Goal: Book appointment/travel/reservation

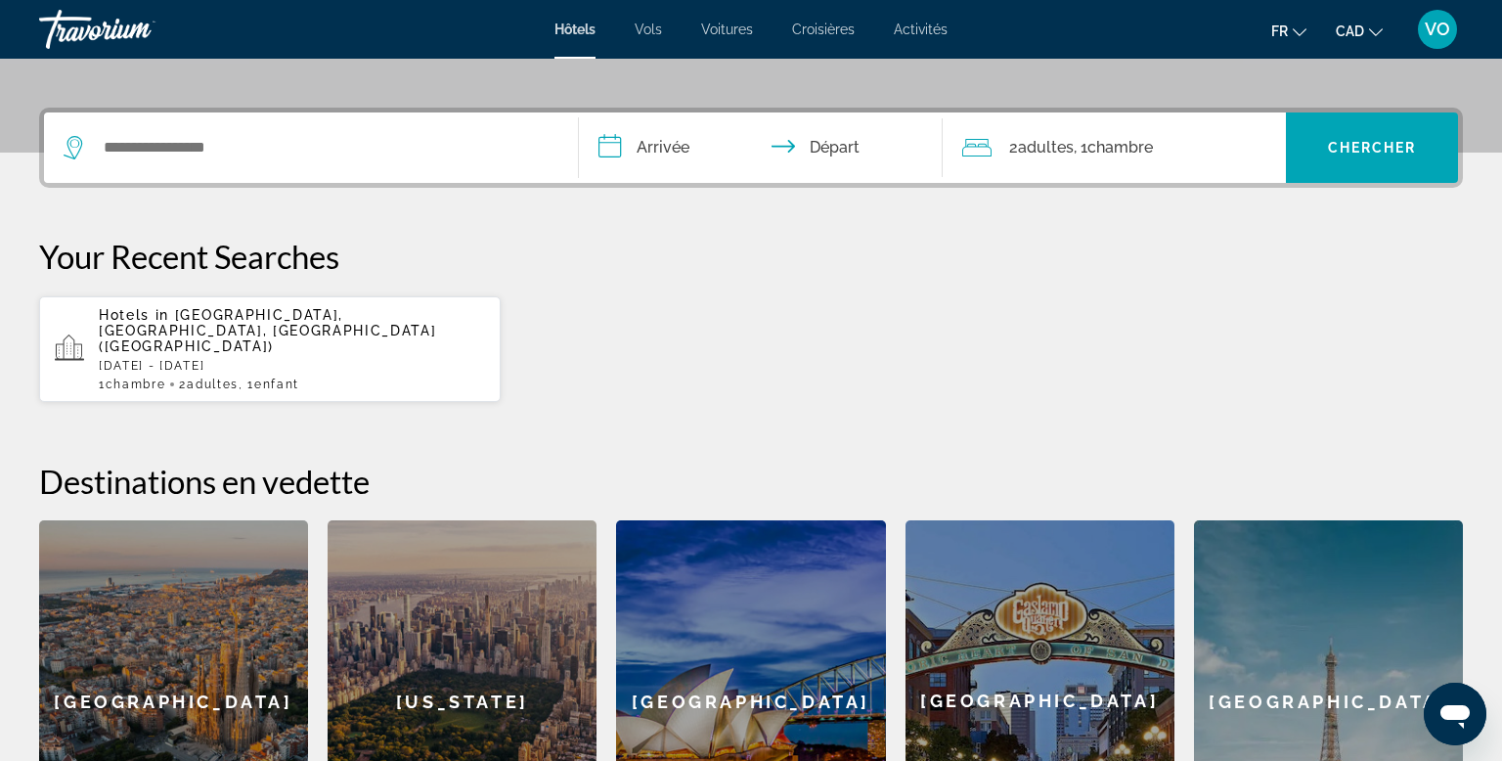
scroll to position [389, 0]
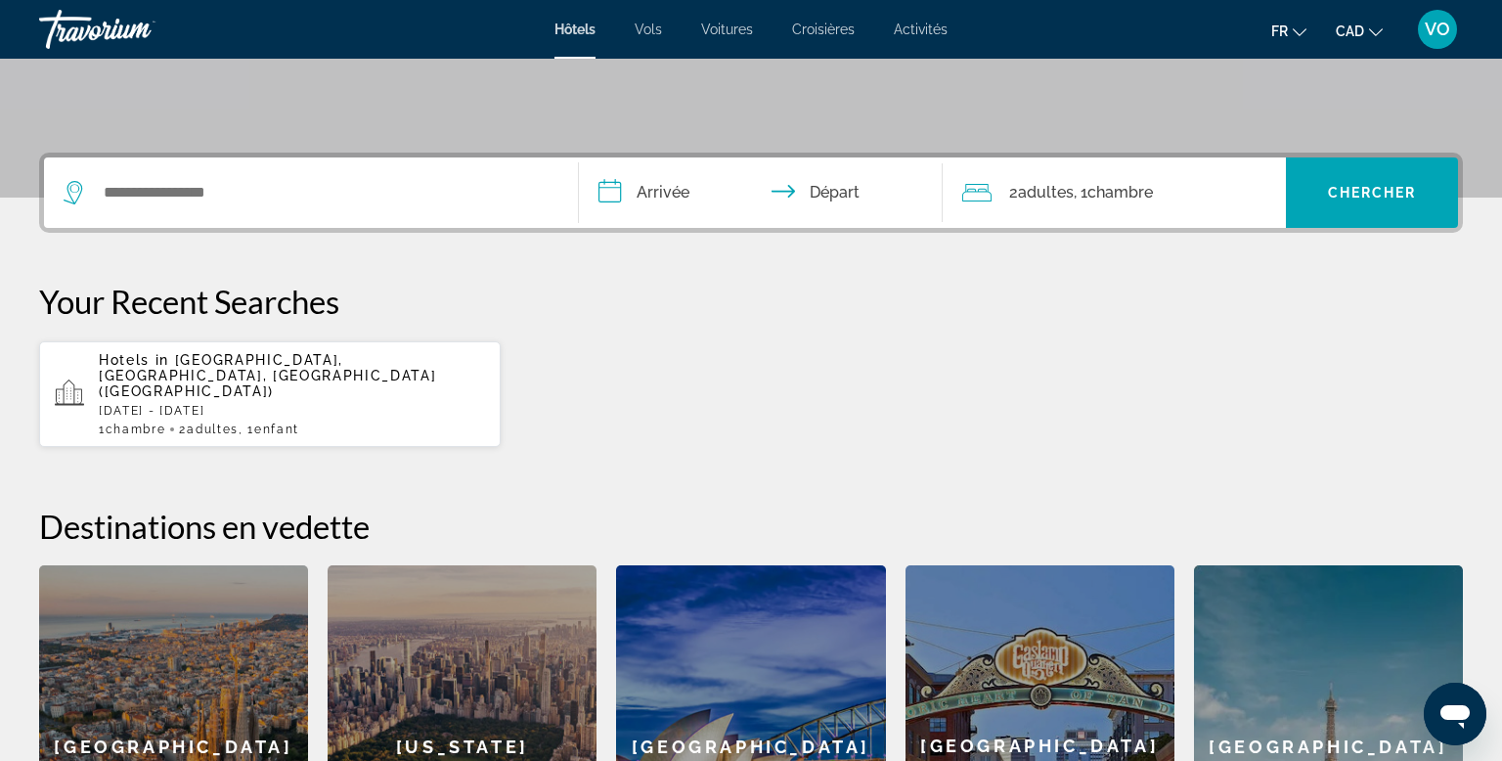
click at [920, 35] on span "Activités" at bounding box center [921, 30] width 54 height 16
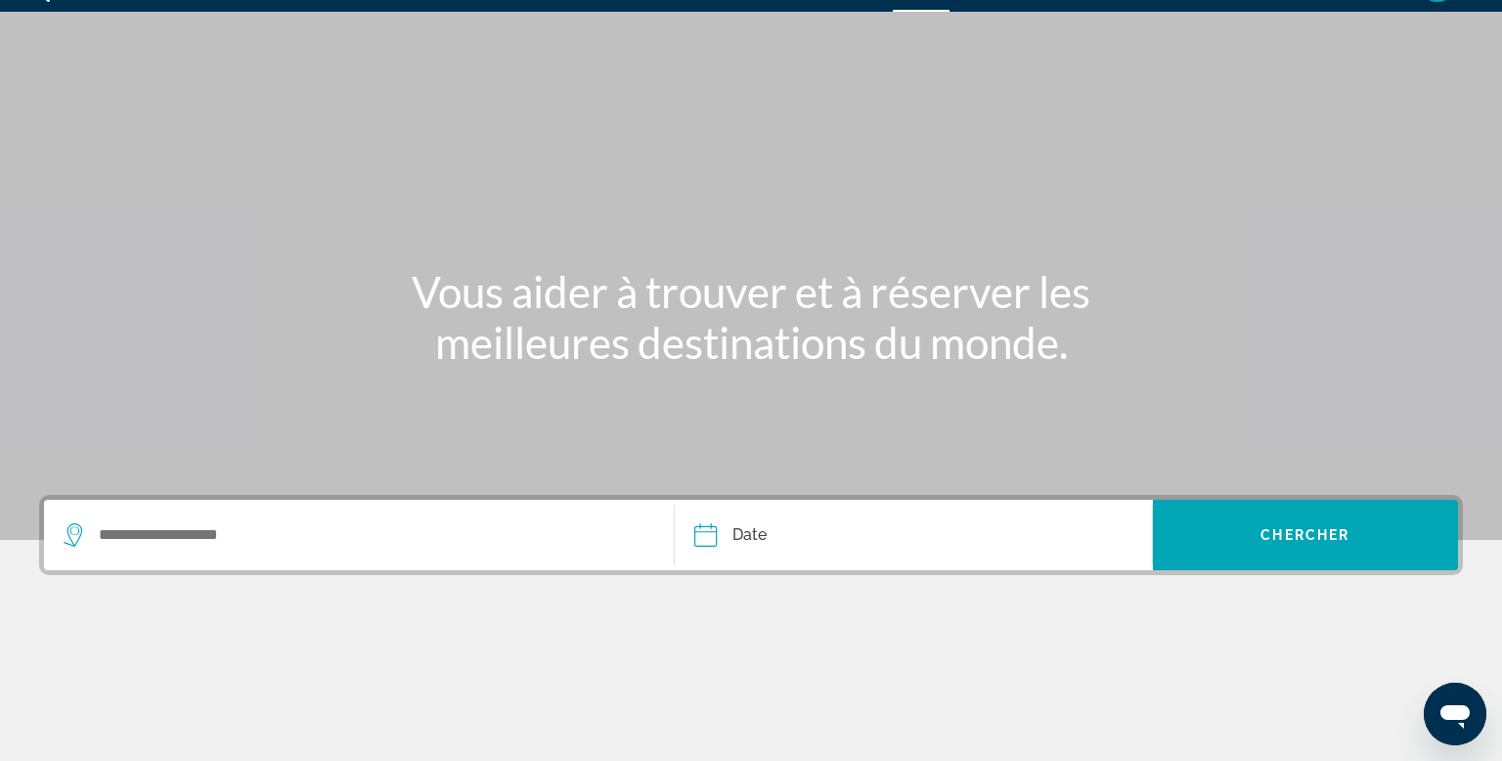
scroll to position [74, 0]
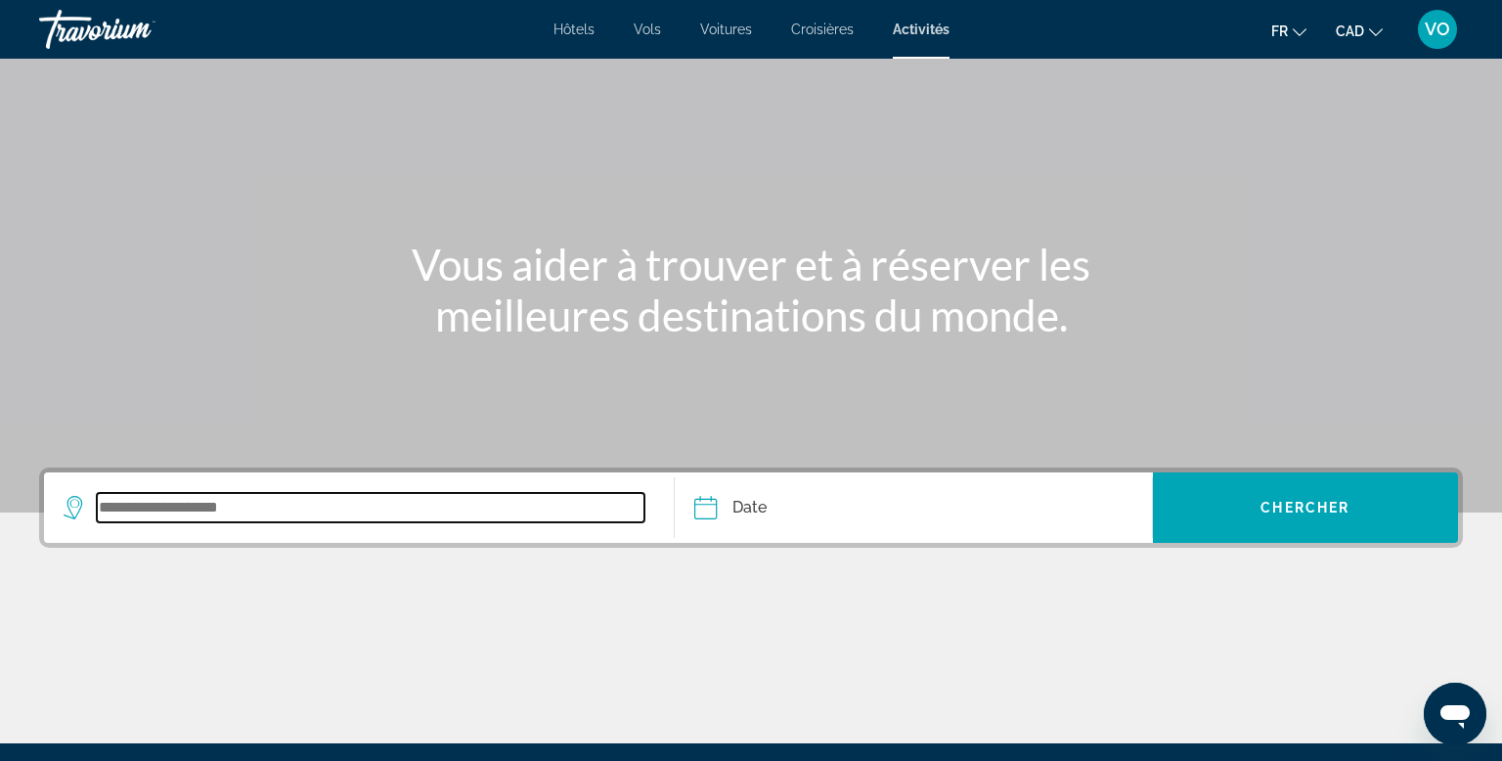
click at [269, 504] on input "Search widget" at bounding box center [370, 507] width 547 height 29
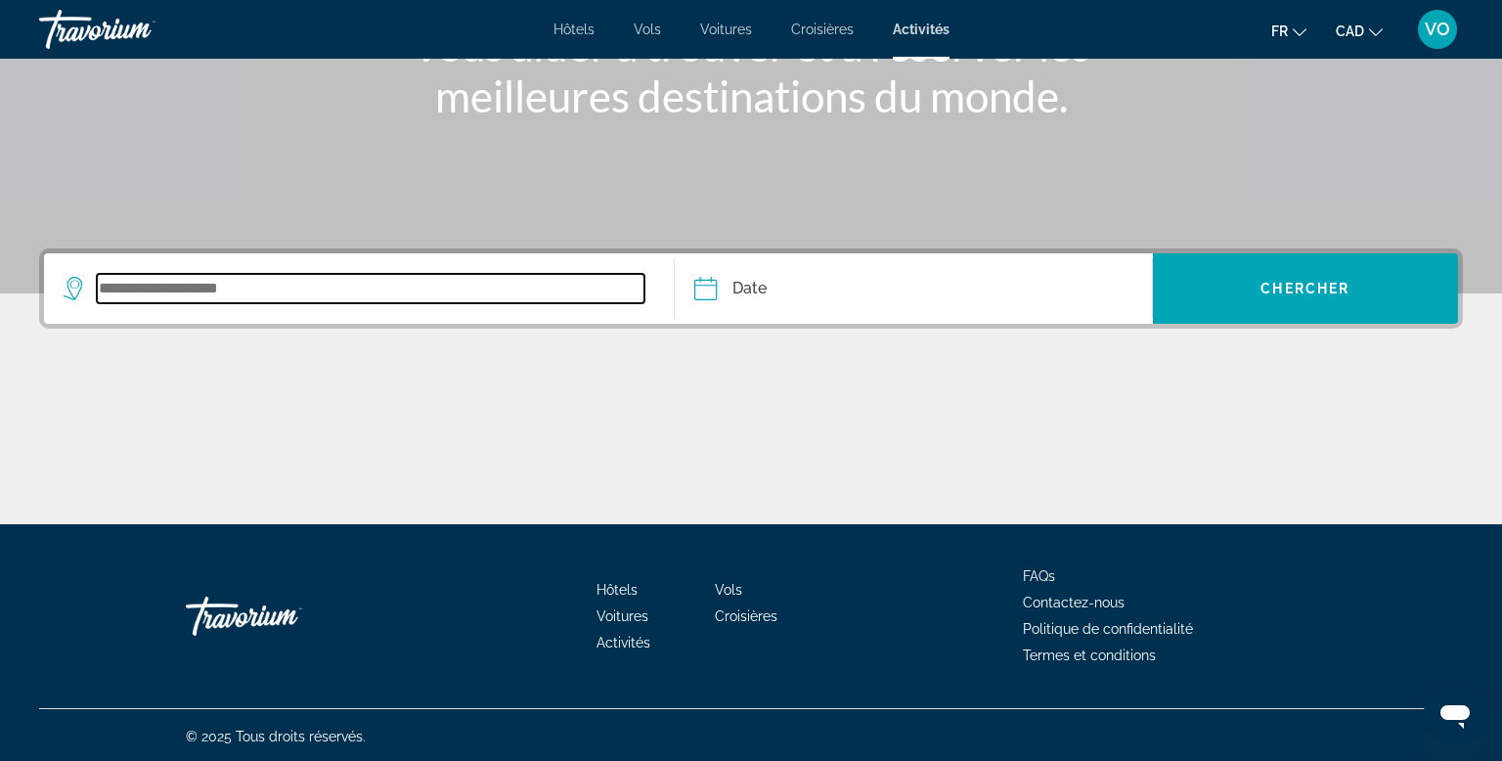
scroll to position [296, 0]
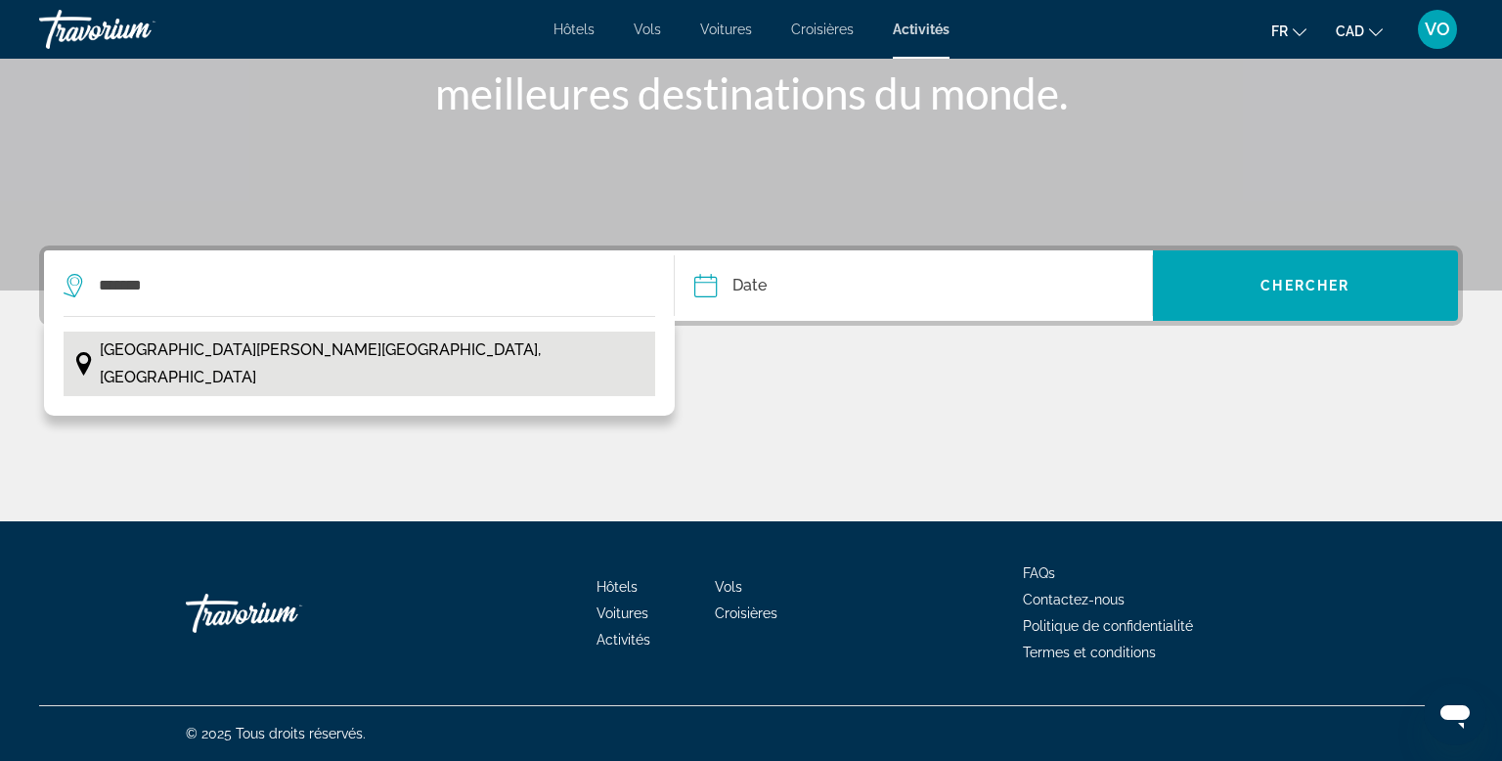
click at [316, 354] on button "[GEOGRAPHIC_DATA][PERSON_NAME][GEOGRAPHIC_DATA], [GEOGRAPHIC_DATA]" at bounding box center [359, 363] width 591 height 65
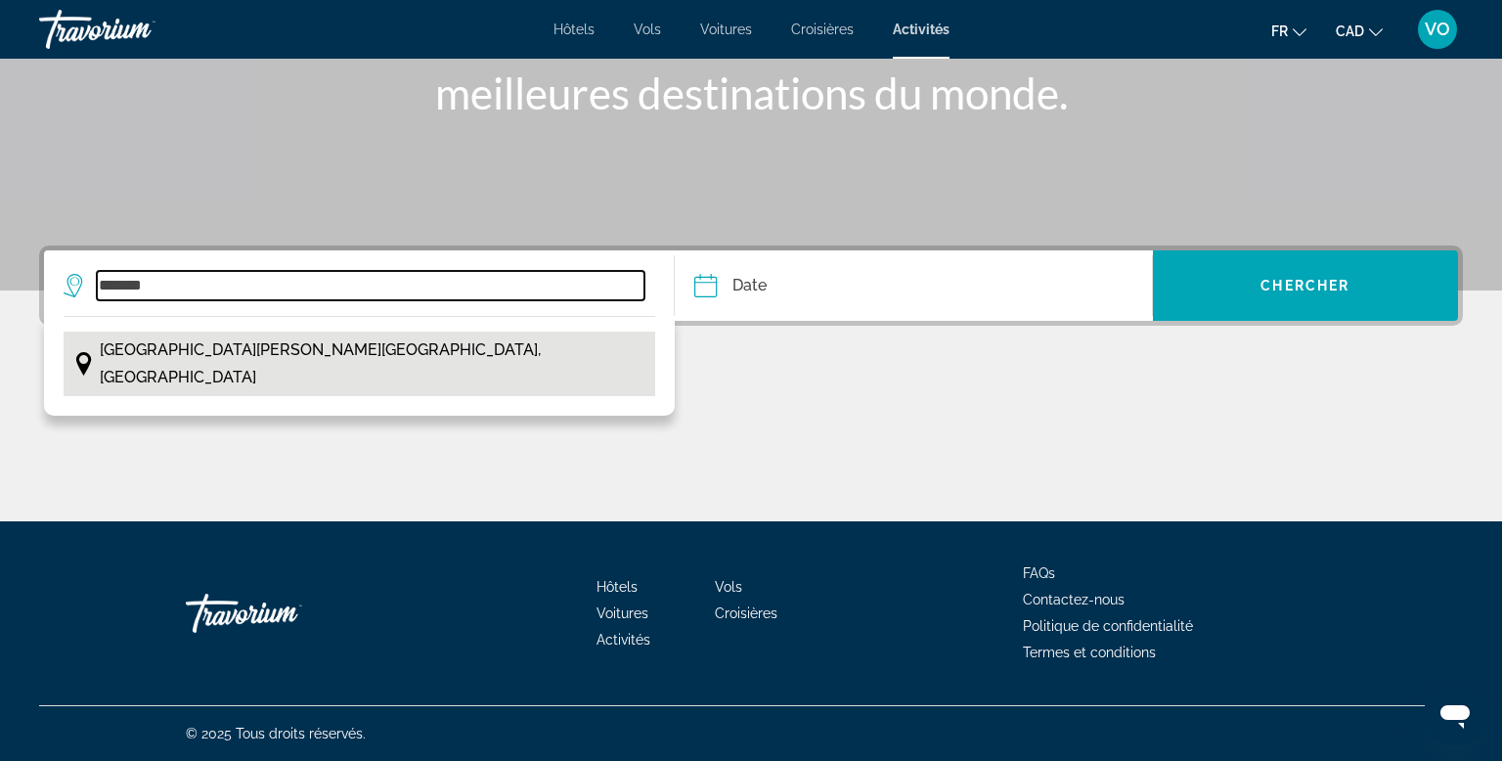
type input "**********"
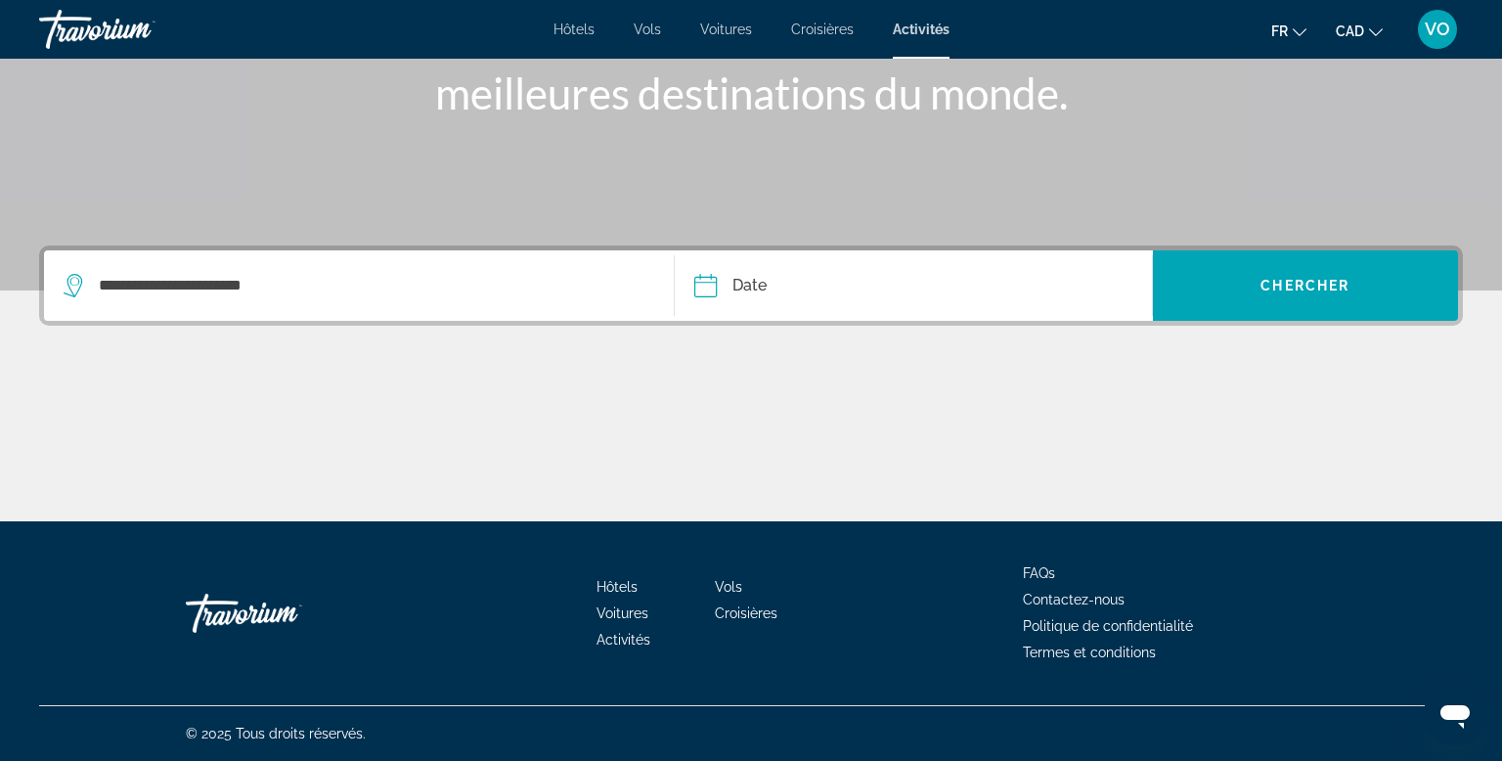
click at [758, 279] on input "Date" at bounding box center [807, 288] width 237 height 76
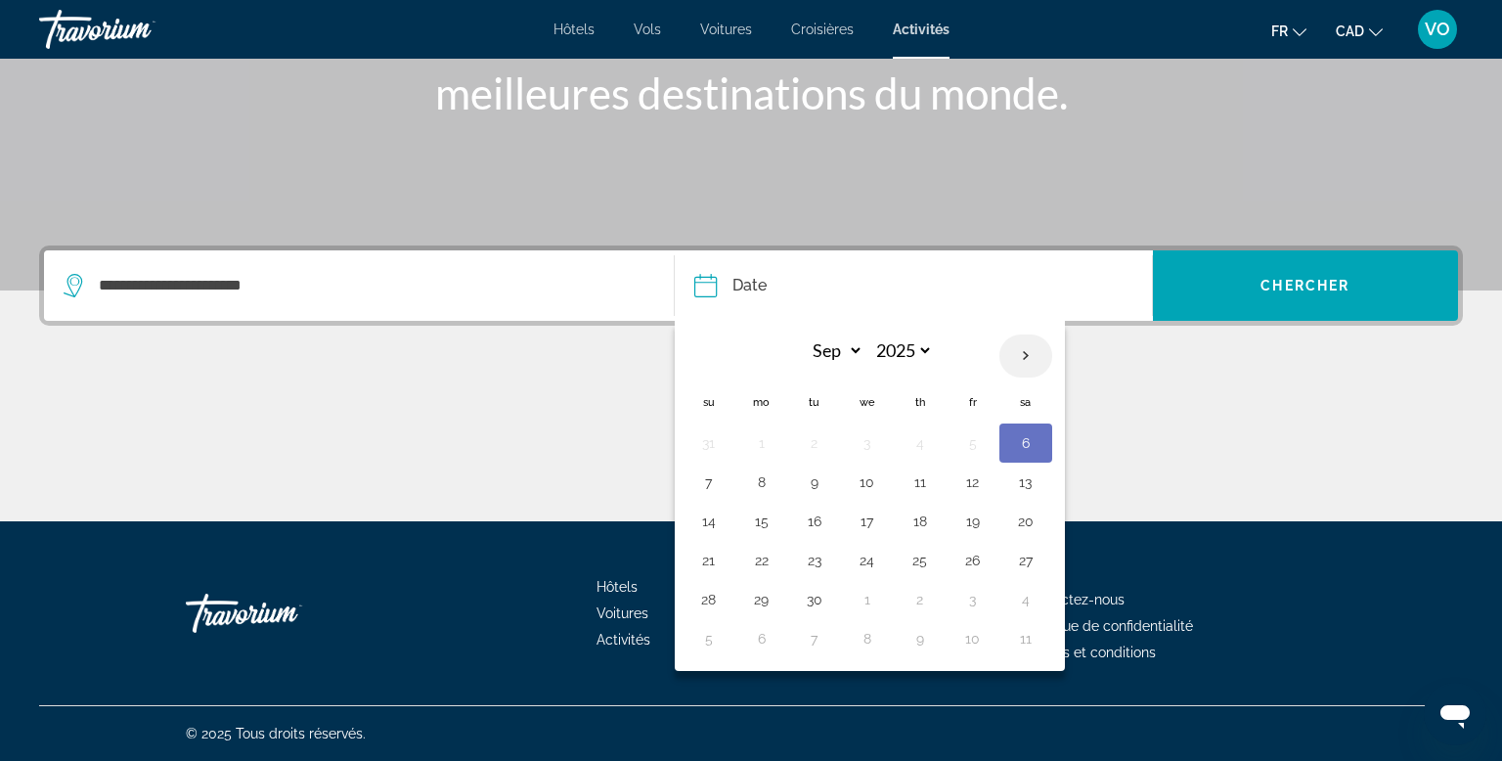
click at [1021, 349] on th "Next month" at bounding box center [1025, 355] width 53 height 43
select select "**"
click at [762, 482] on button "8" at bounding box center [761, 481] width 31 height 27
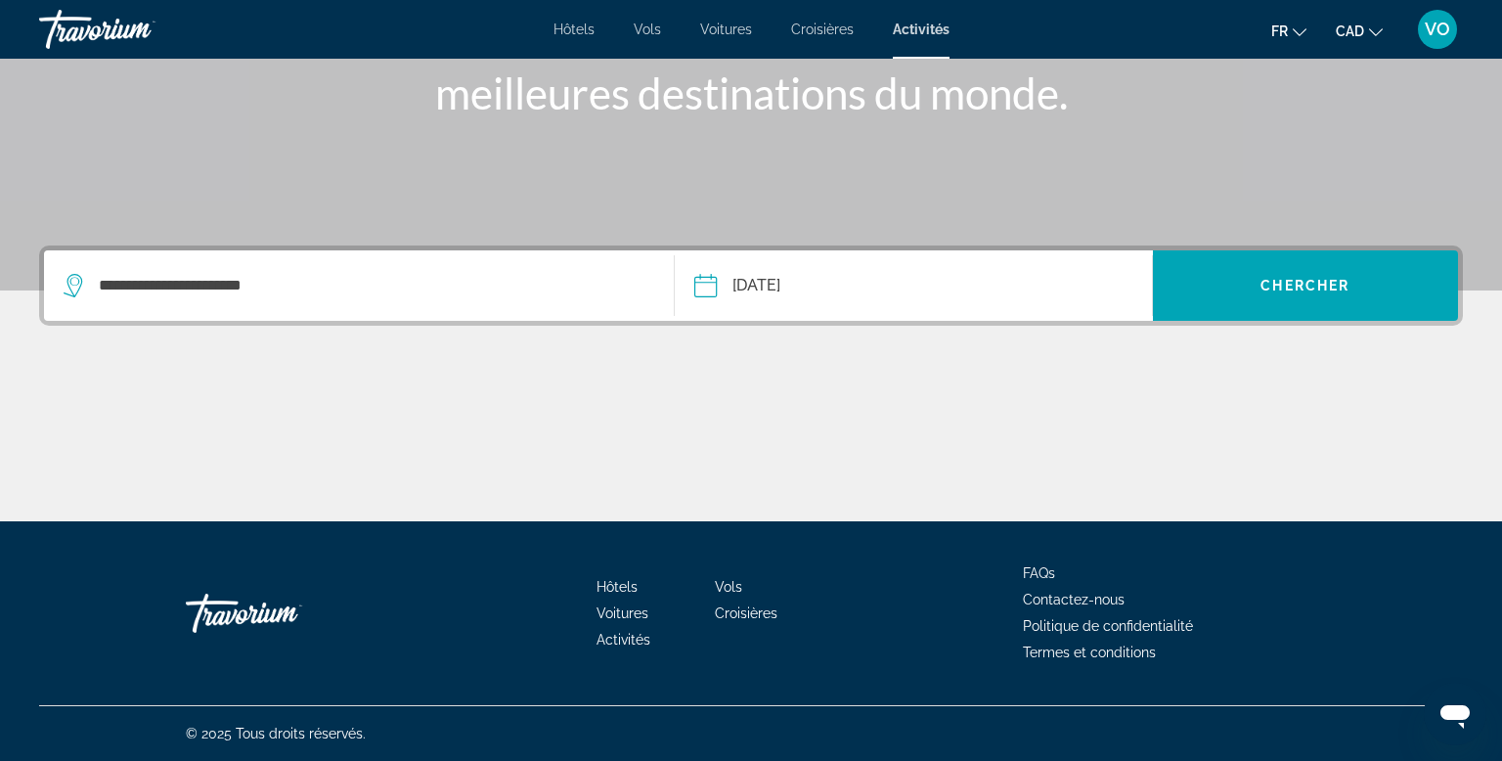
click at [866, 288] on input "**********" at bounding box center [807, 288] width 237 height 76
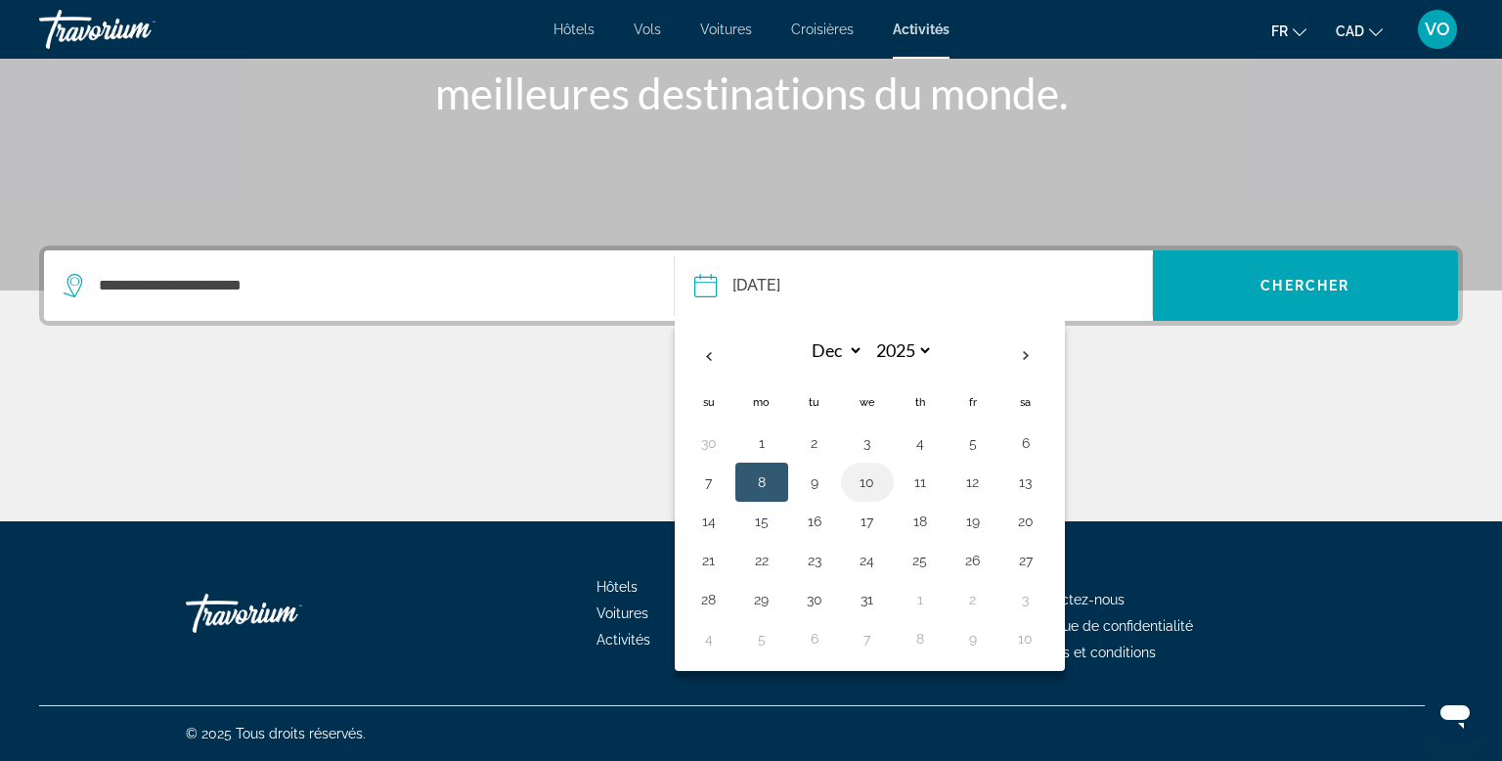
click at [869, 480] on button "10" at bounding box center [867, 481] width 31 height 27
type input "**********"
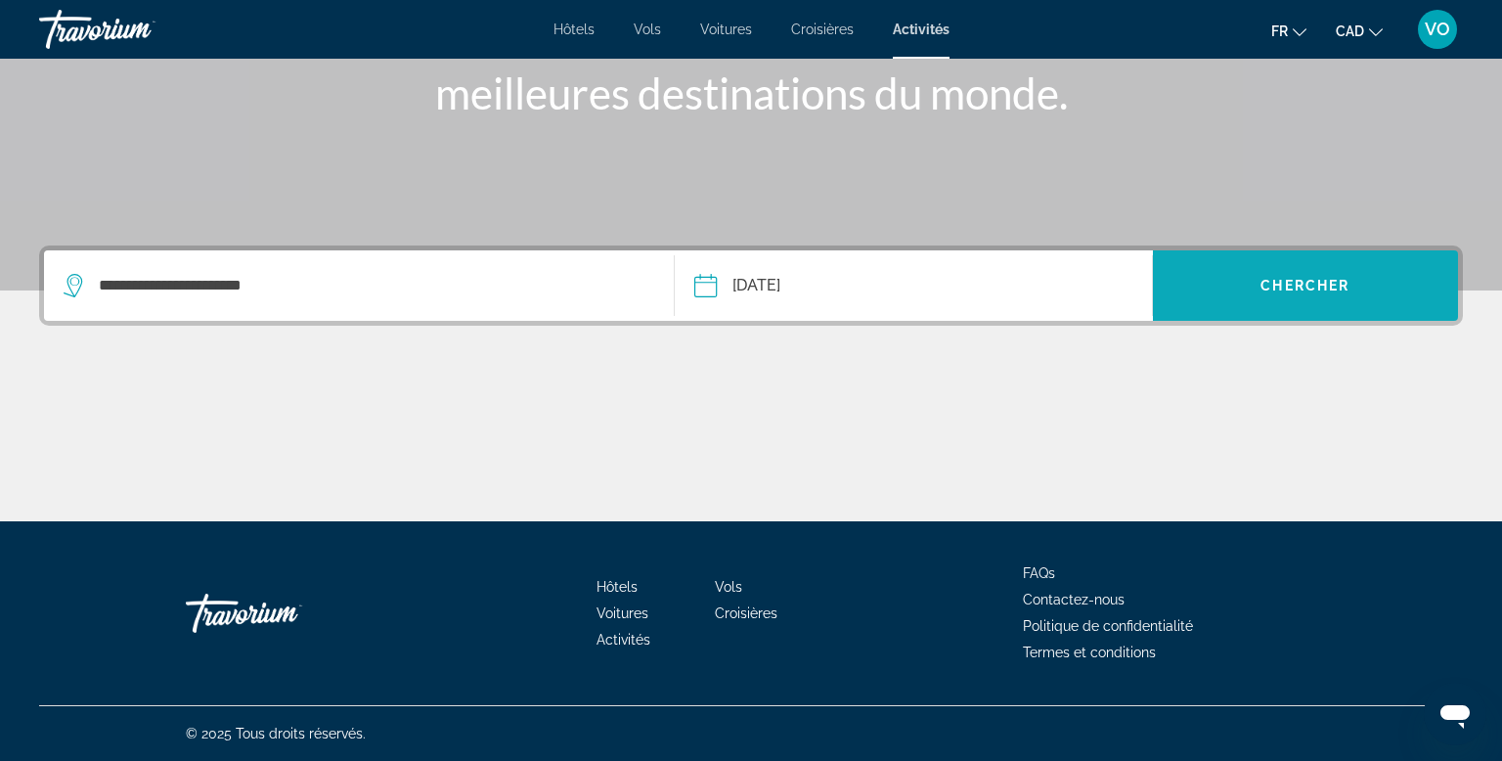
click at [1308, 291] on span "Chercher" at bounding box center [1304, 286] width 89 height 16
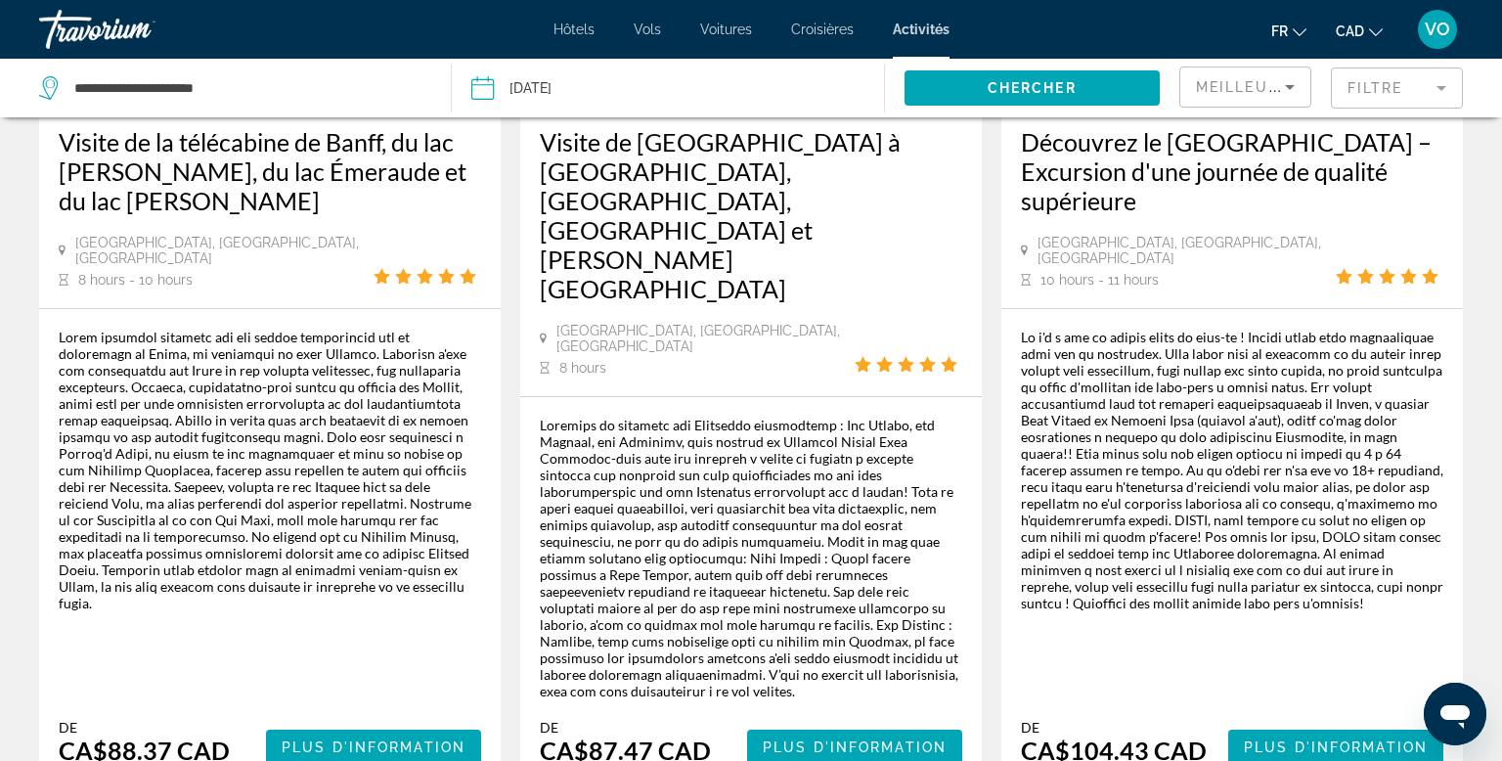
scroll to position [3293, 0]
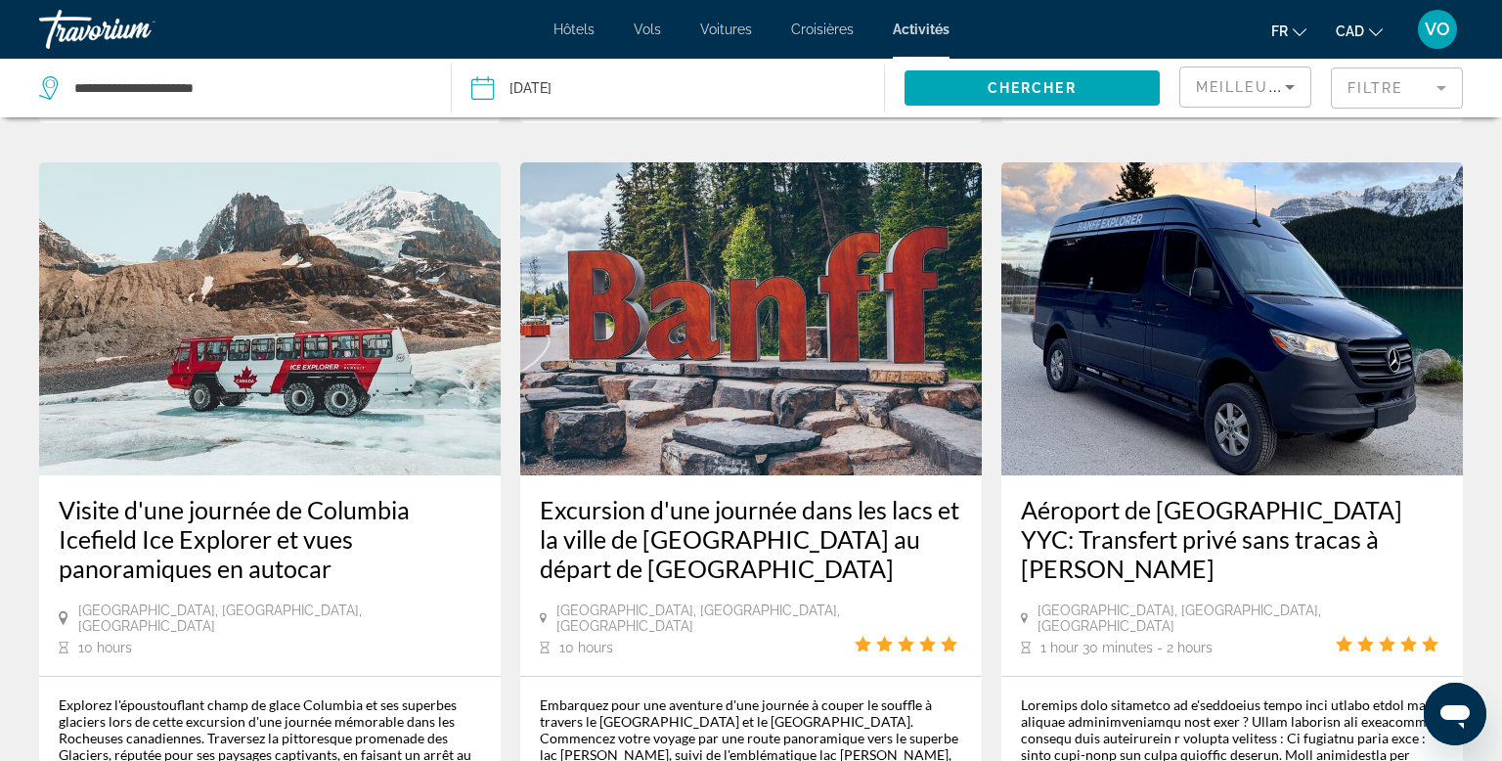
scroll to position [1889, 0]
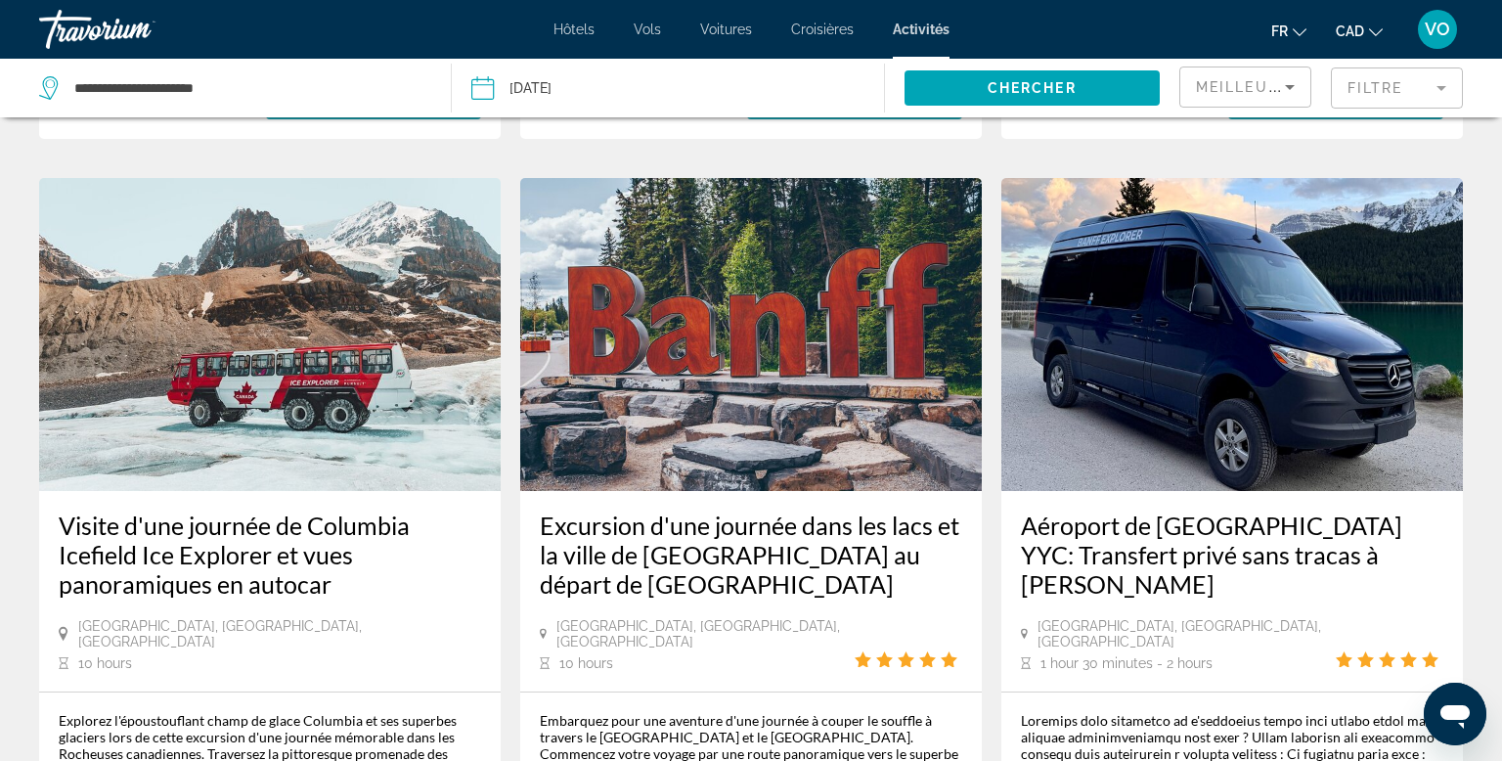
click at [294, 328] on img "Main content" at bounding box center [269, 334] width 461 height 313
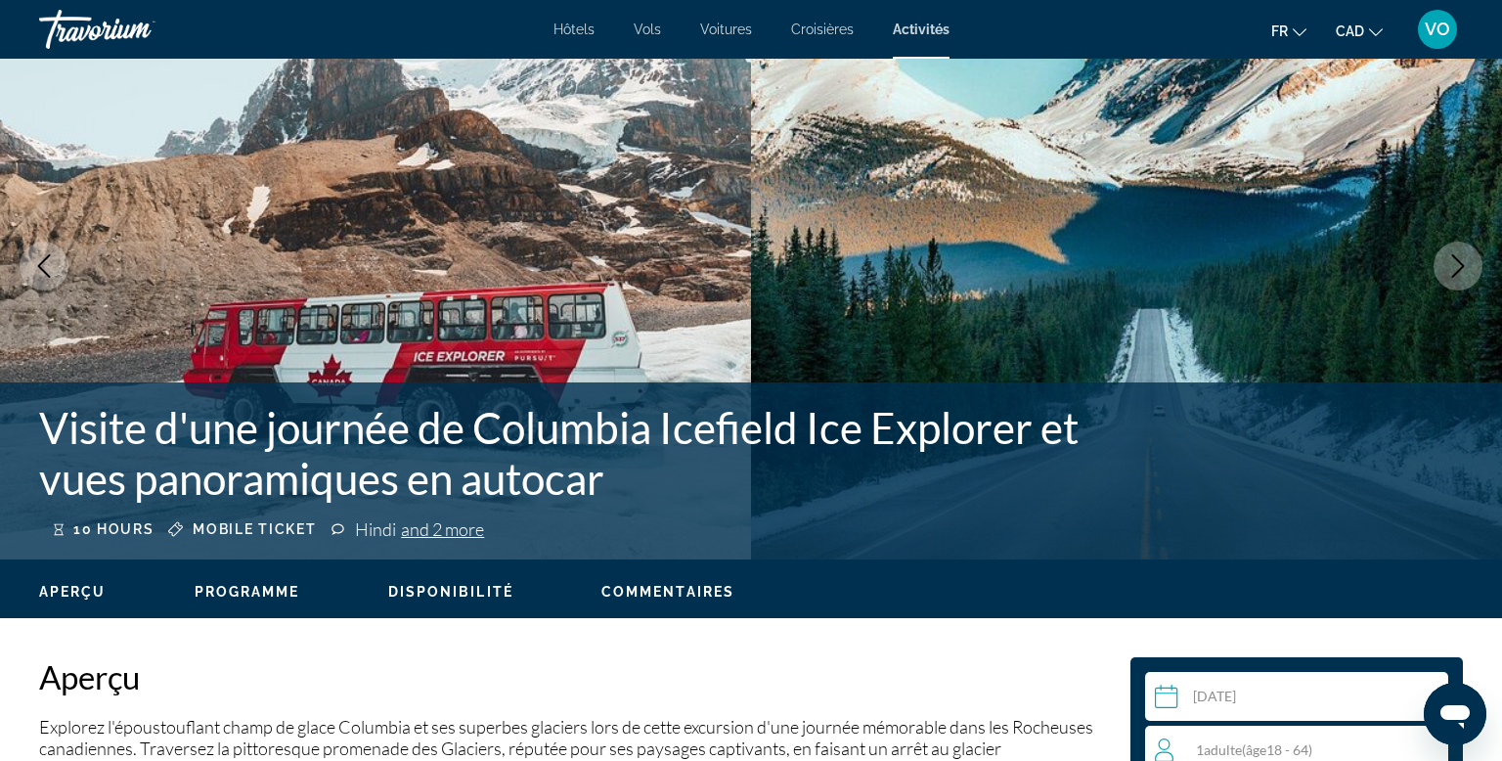
scroll to position [100, 0]
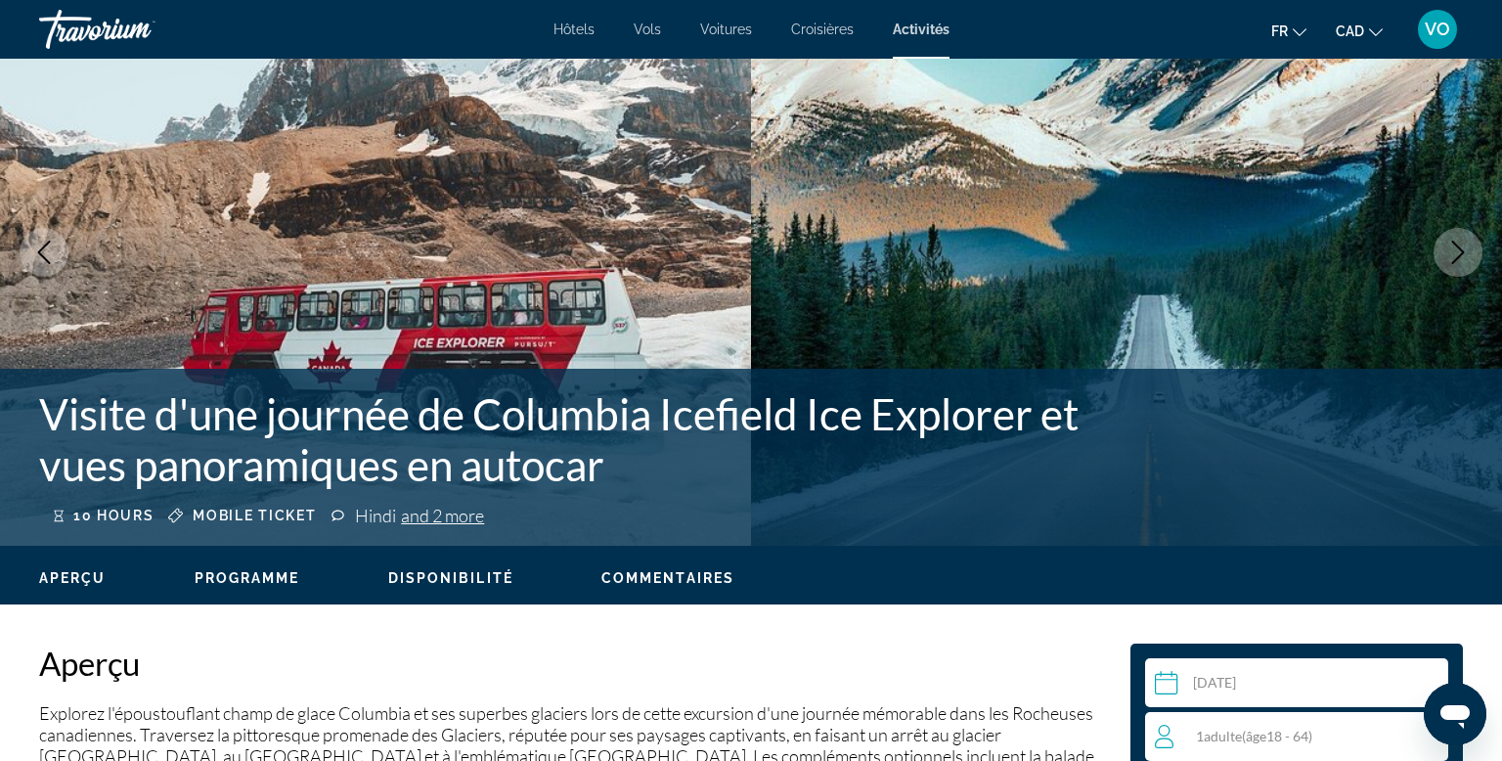
click at [1464, 259] on icon "Next image" at bounding box center [1457, 252] width 23 height 23
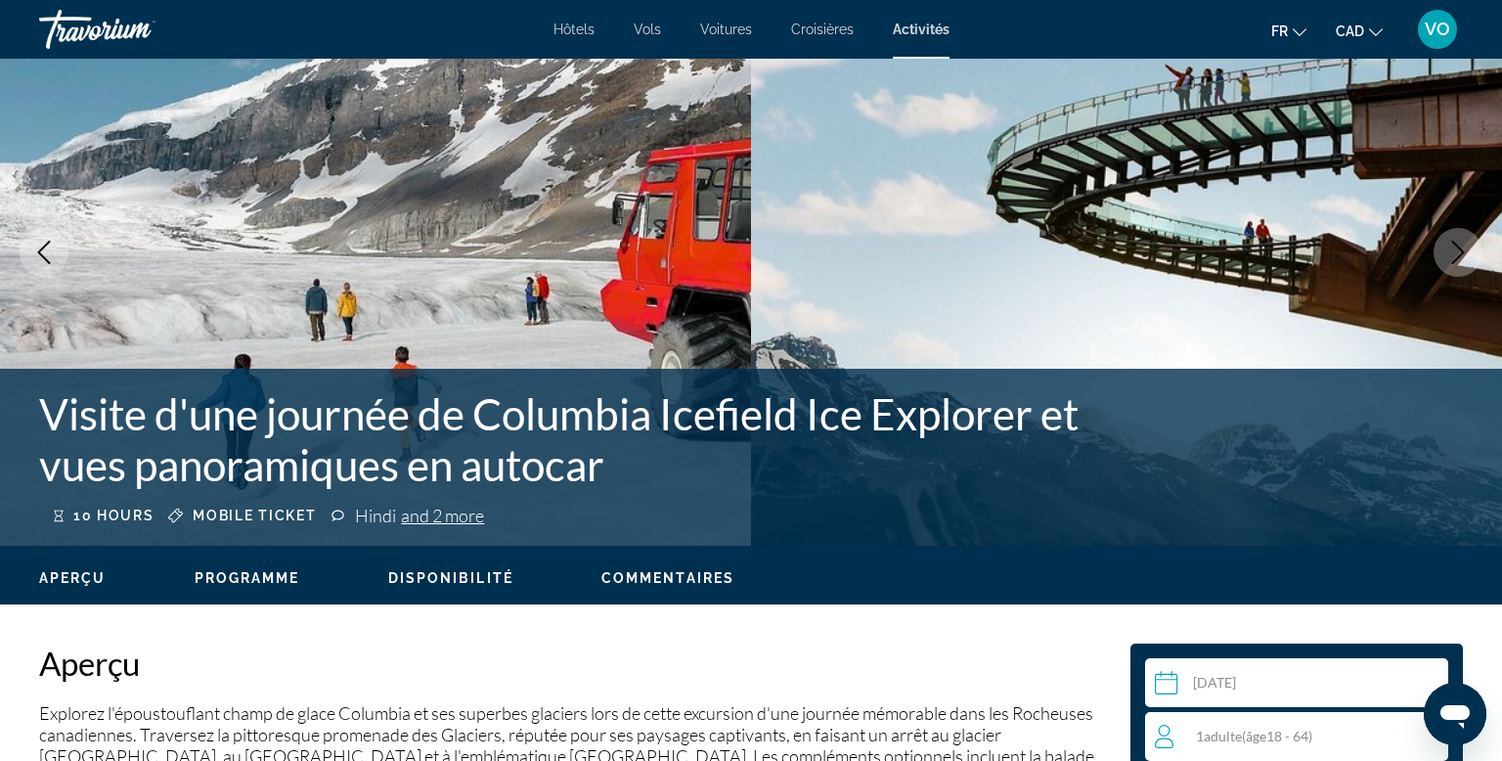
click at [1464, 259] on icon "Next image" at bounding box center [1457, 252] width 23 height 23
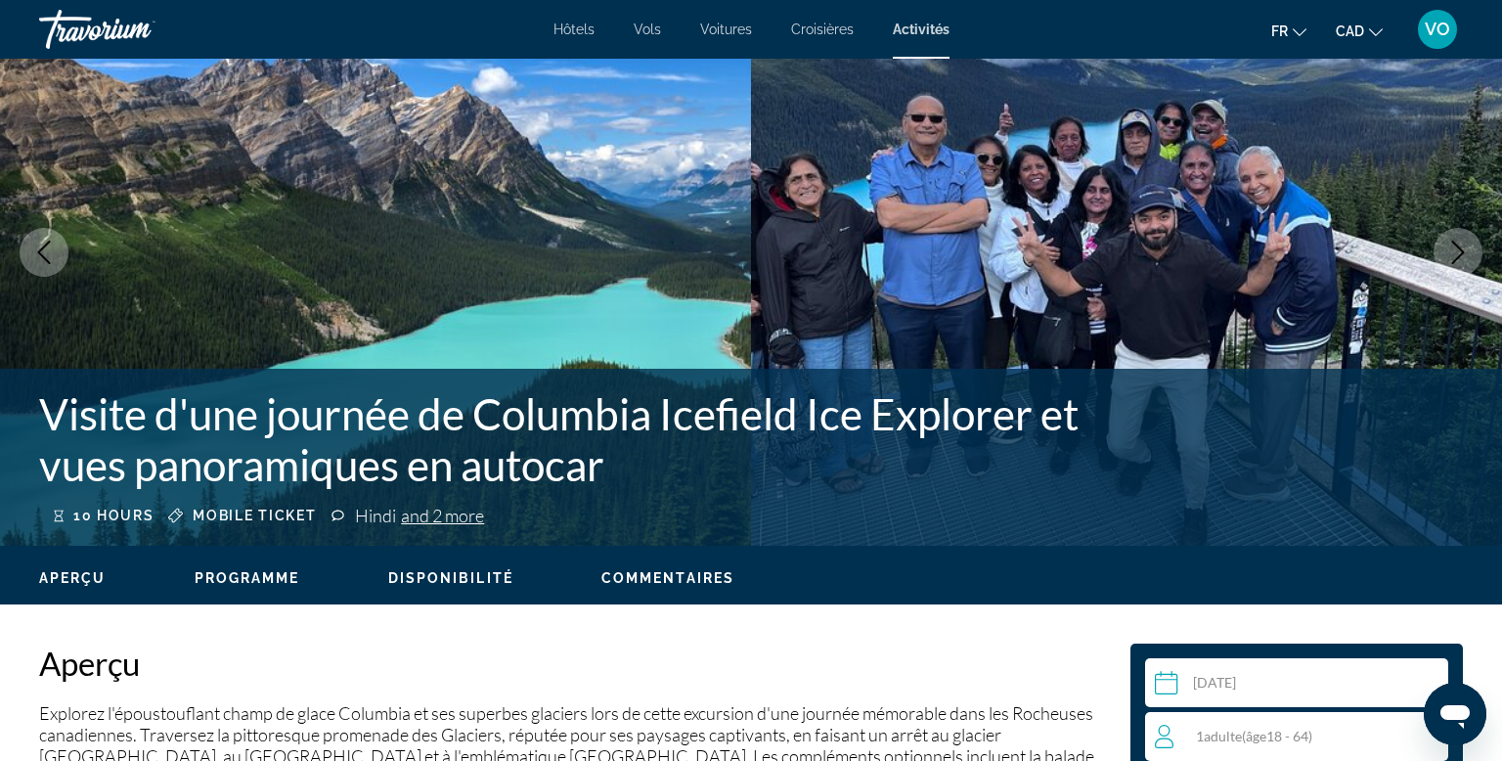
click at [1464, 259] on icon "Next image" at bounding box center [1457, 252] width 23 height 23
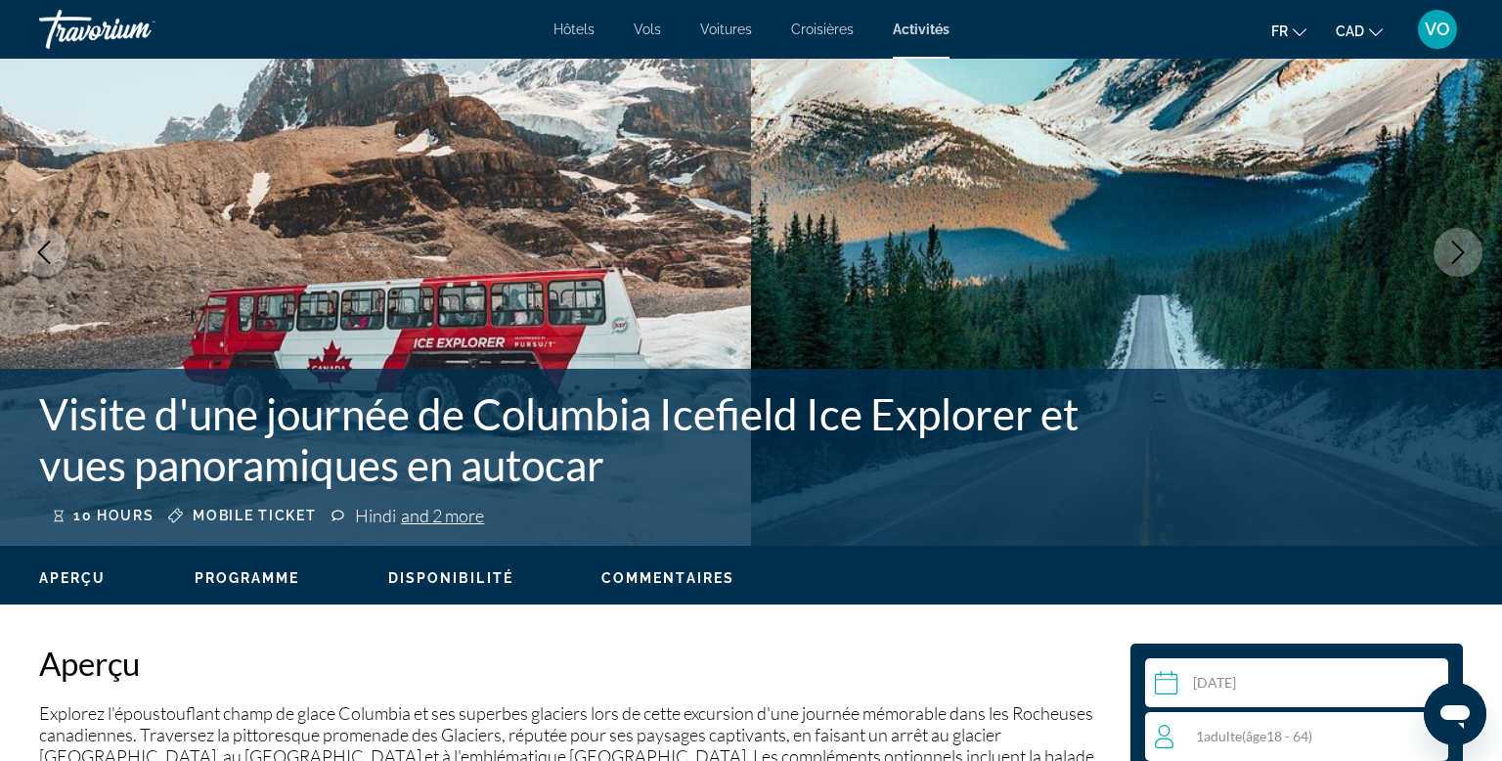
click at [1464, 259] on icon "Next image" at bounding box center [1457, 252] width 23 height 23
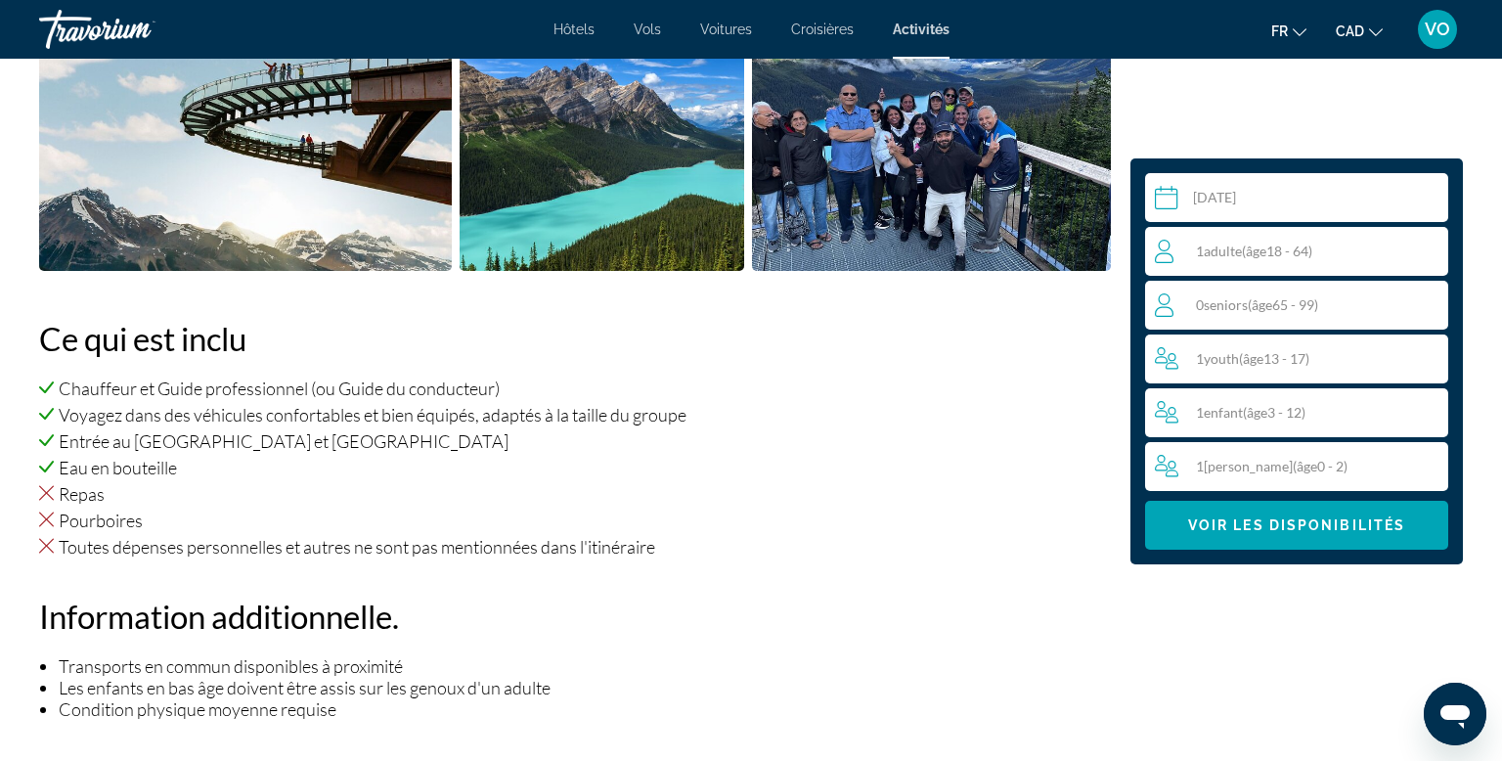
scroll to position [1214, 0]
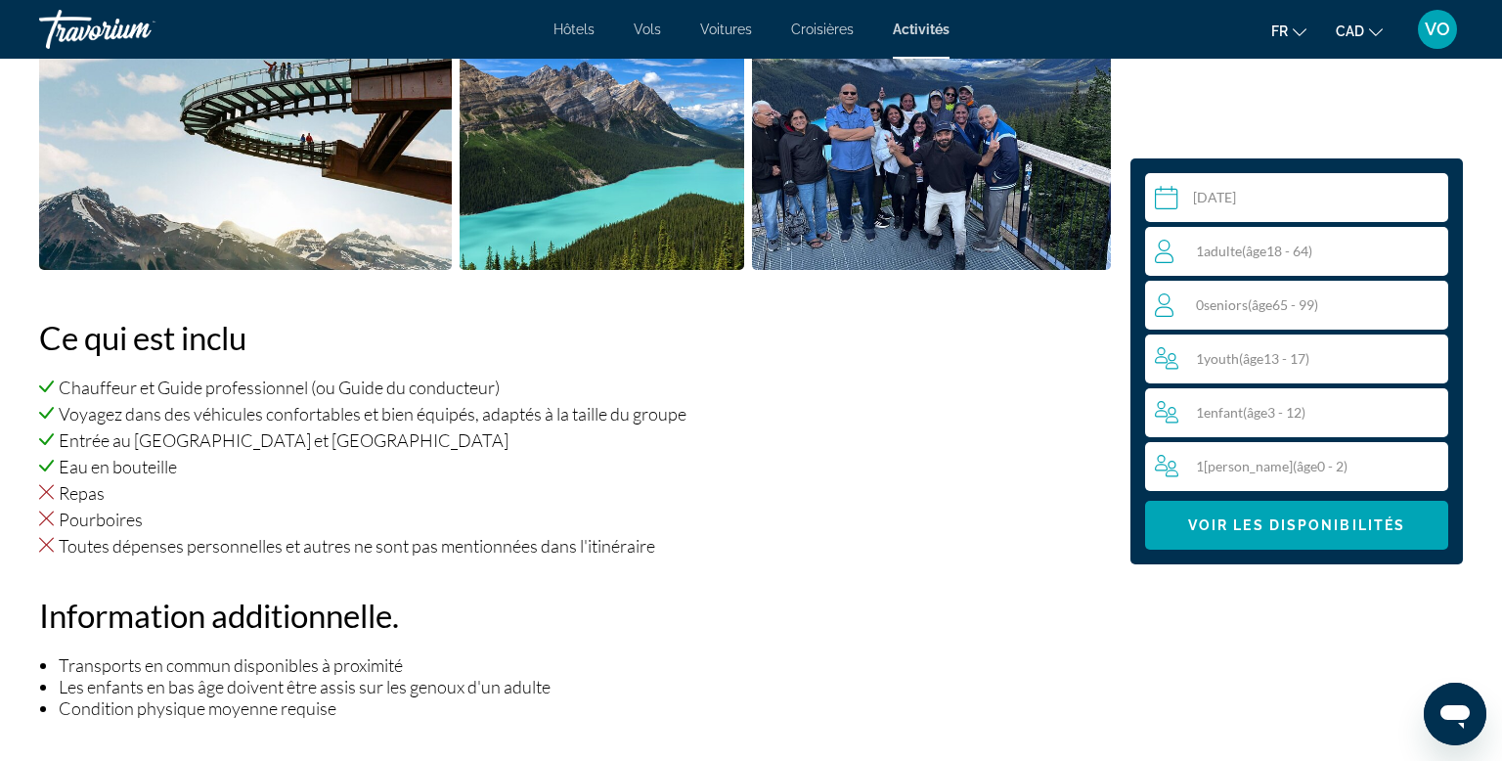
click at [1298, 256] on span "( âge 18 - 64)" at bounding box center [1277, 250] width 70 height 17
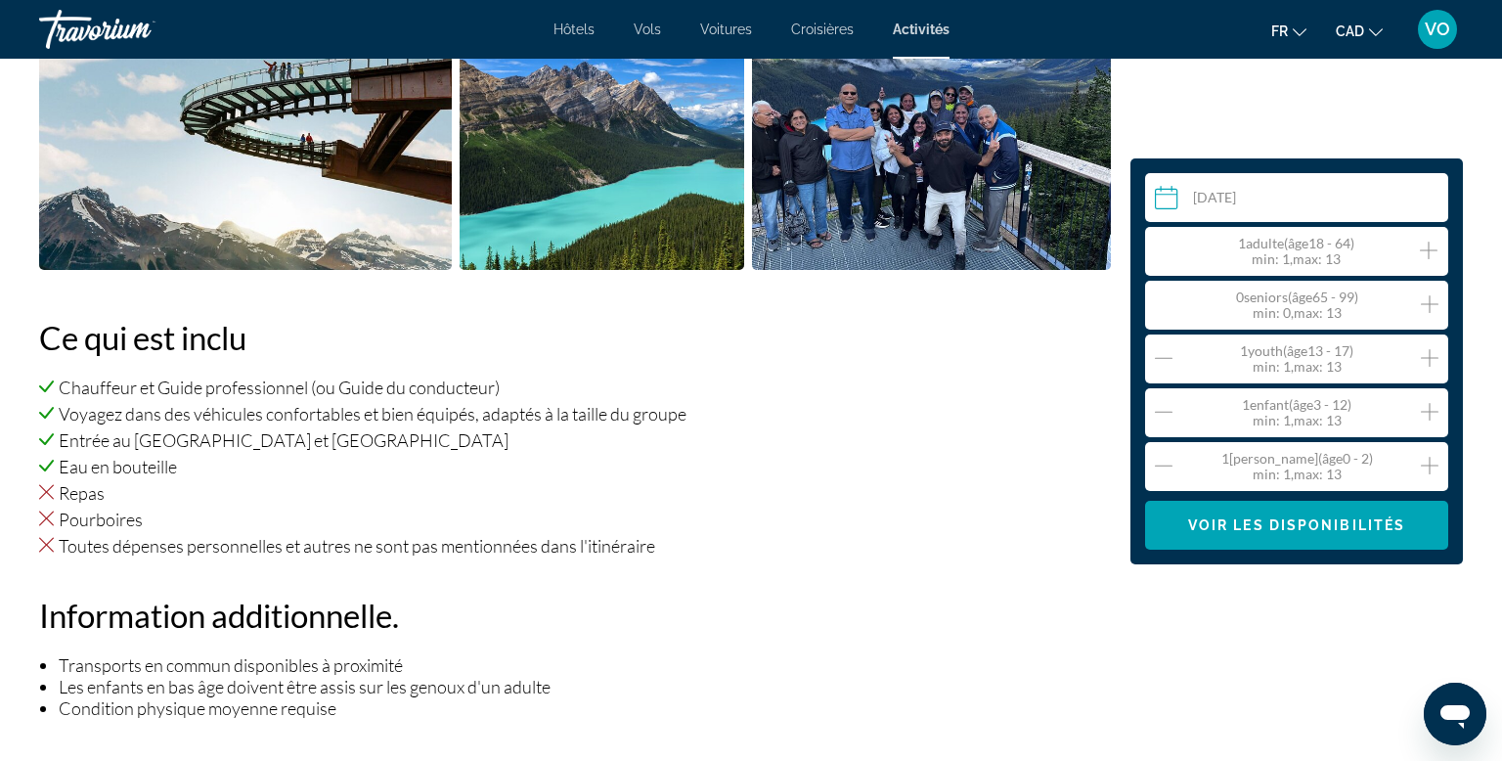
click at [1434, 246] on icon "Increment adults" at bounding box center [1429, 250] width 18 height 23
click at [1431, 469] on icon "Increment infants" at bounding box center [1430, 465] width 18 height 23
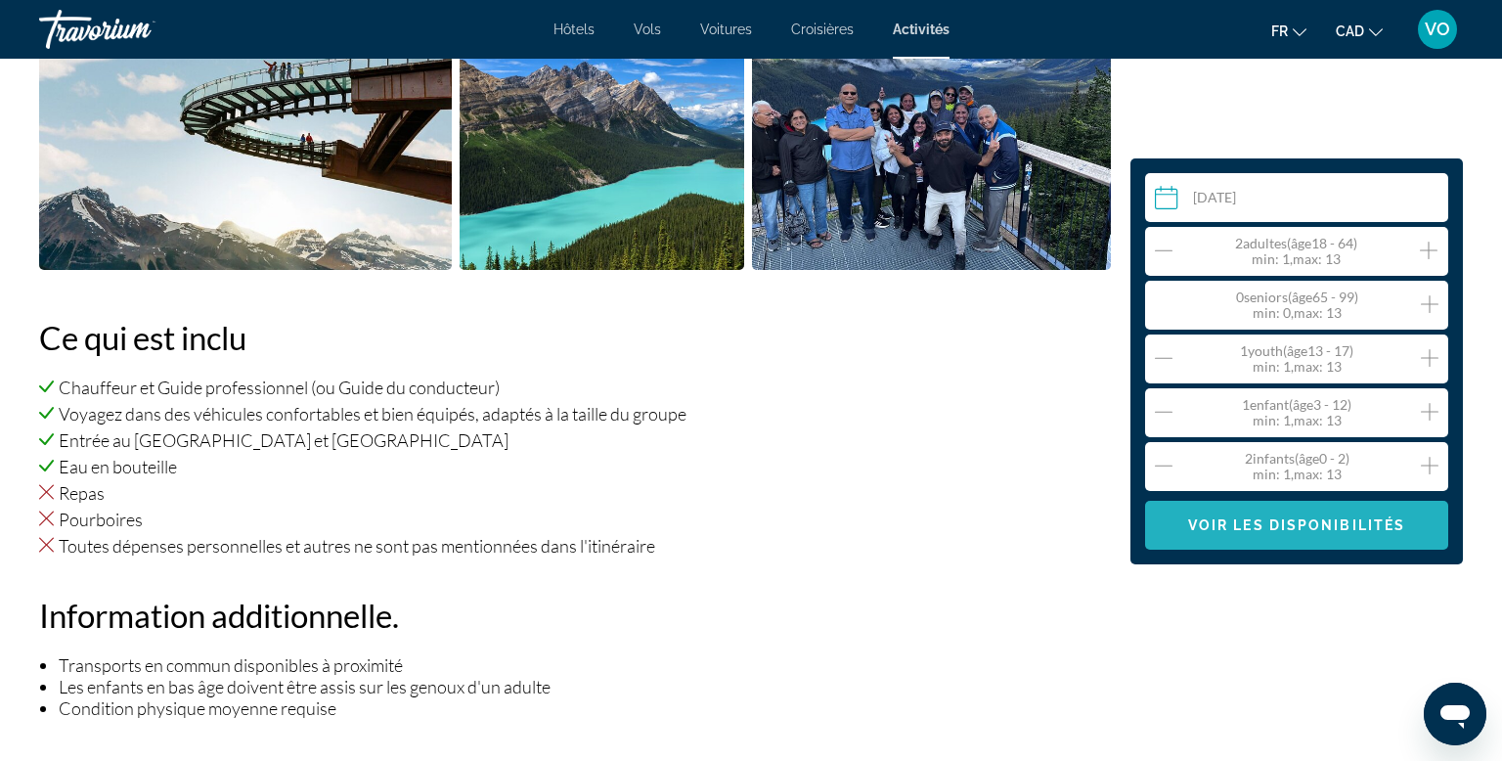
click at [1405, 529] on span "Main content" at bounding box center [1296, 525] width 303 height 47
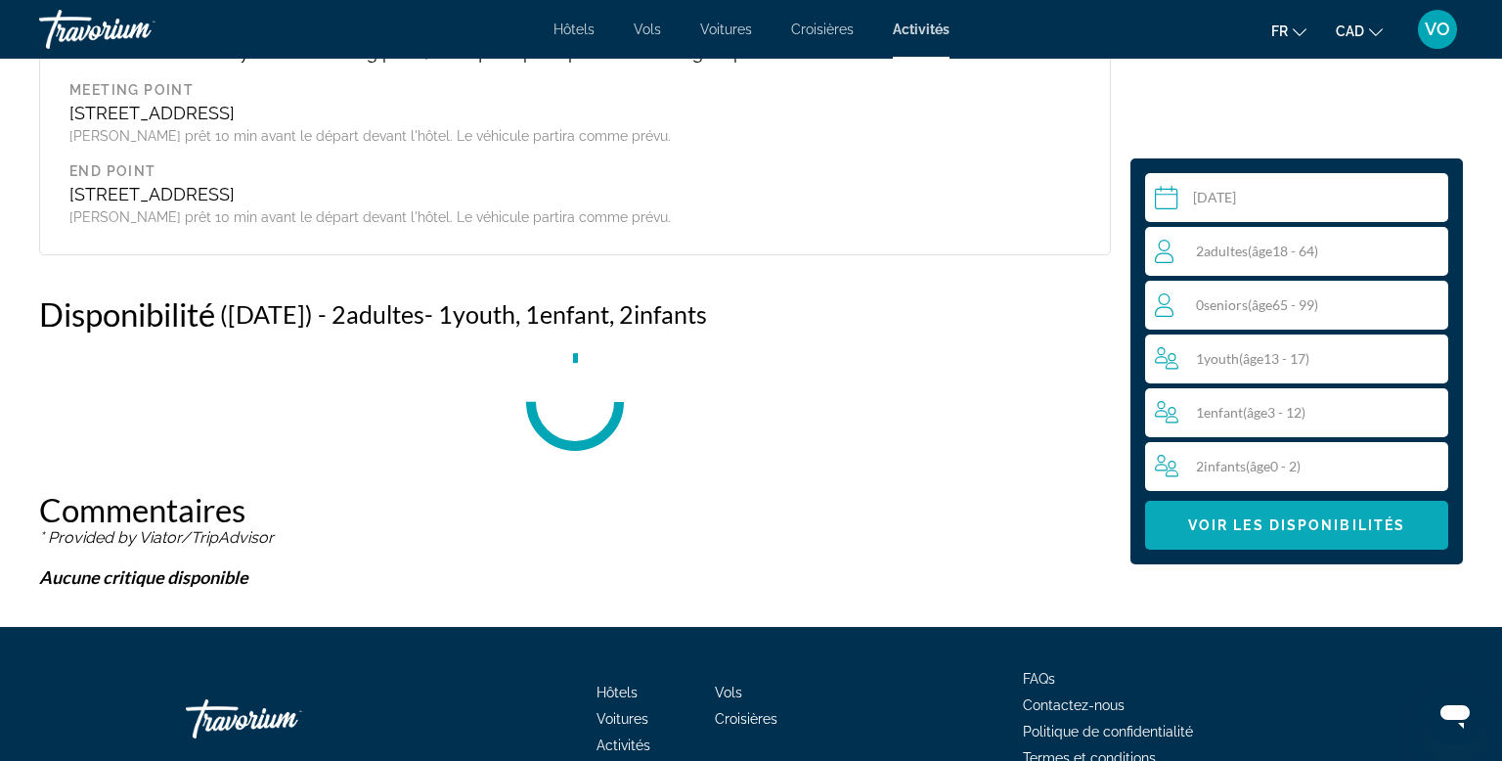
scroll to position [2736, 0]
